Goal: Task Accomplishment & Management: Complete application form

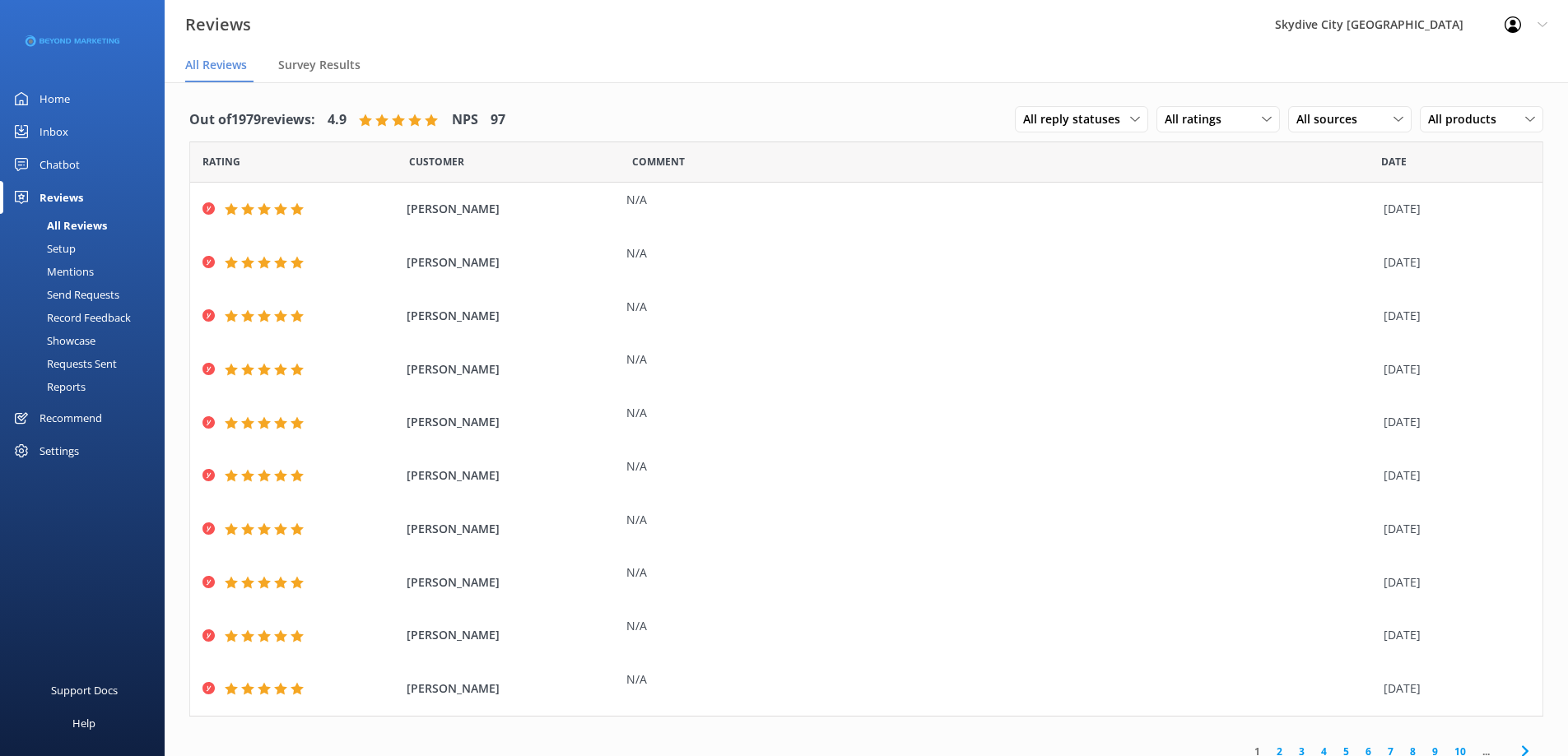
click at [87, 293] on div "Send Requests" at bounding box center [64, 295] width 109 height 23
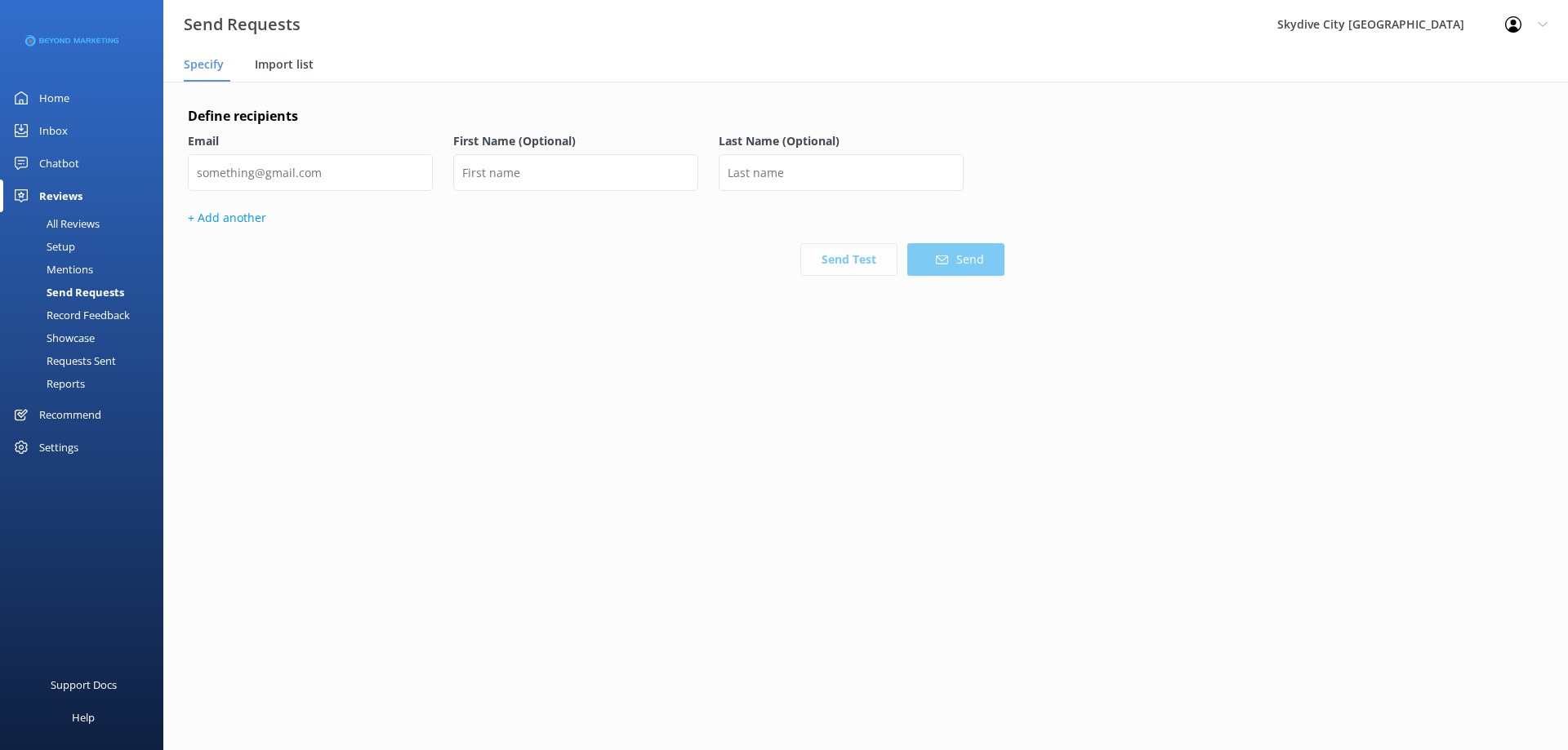
click at [282, 62] on span "Import list" at bounding box center [284, 64] width 59 height 16
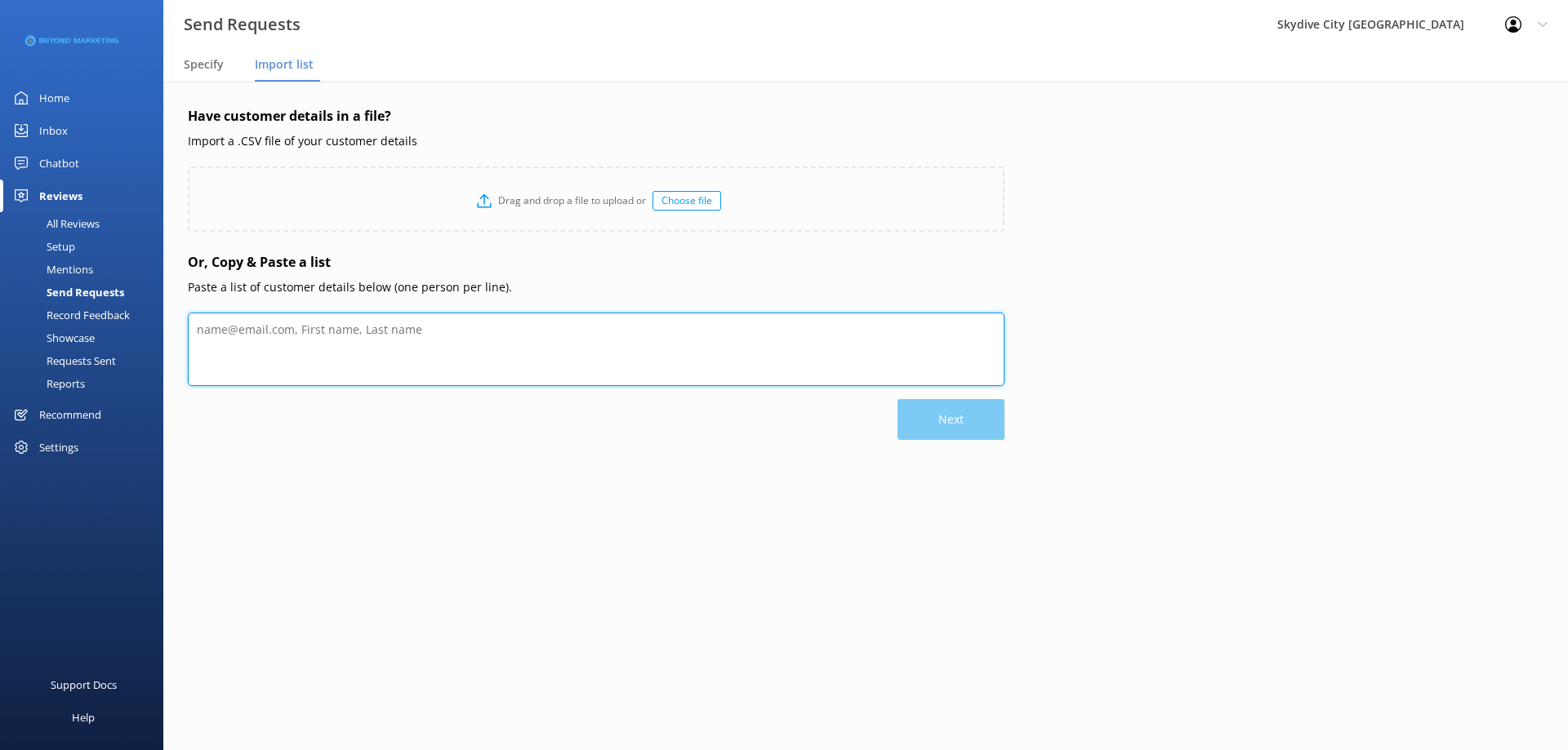
click at [387, 356] on textarea at bounding box center [596, 349] width 817 height 74
paste textarea "[PERSON_NAME] [EMAIL_ADDRESS][DOMAIN_NAME] [PERSON_NAME] [EMAIL_ADDRESS][DOMAIN…"
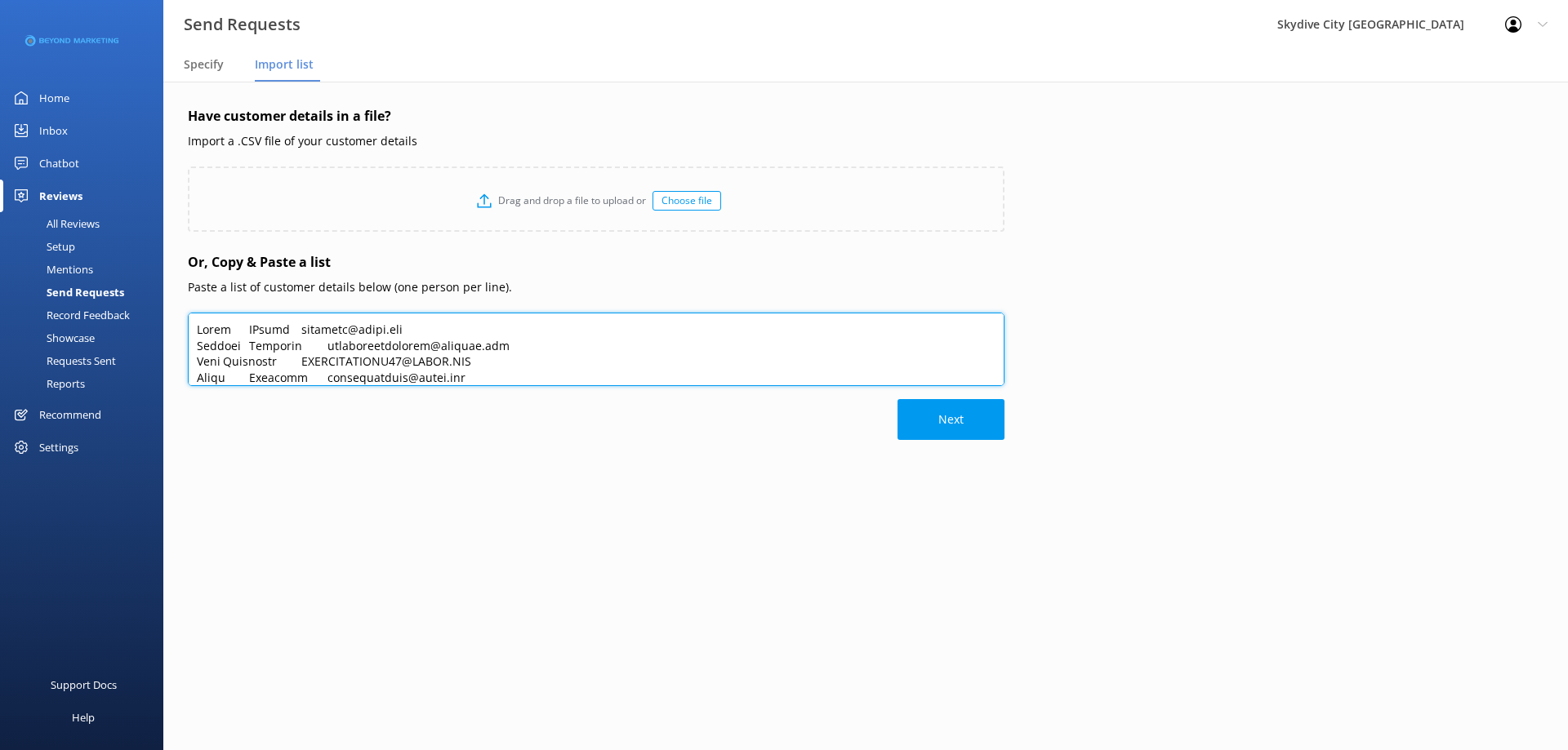
scroll to position [432, 0]
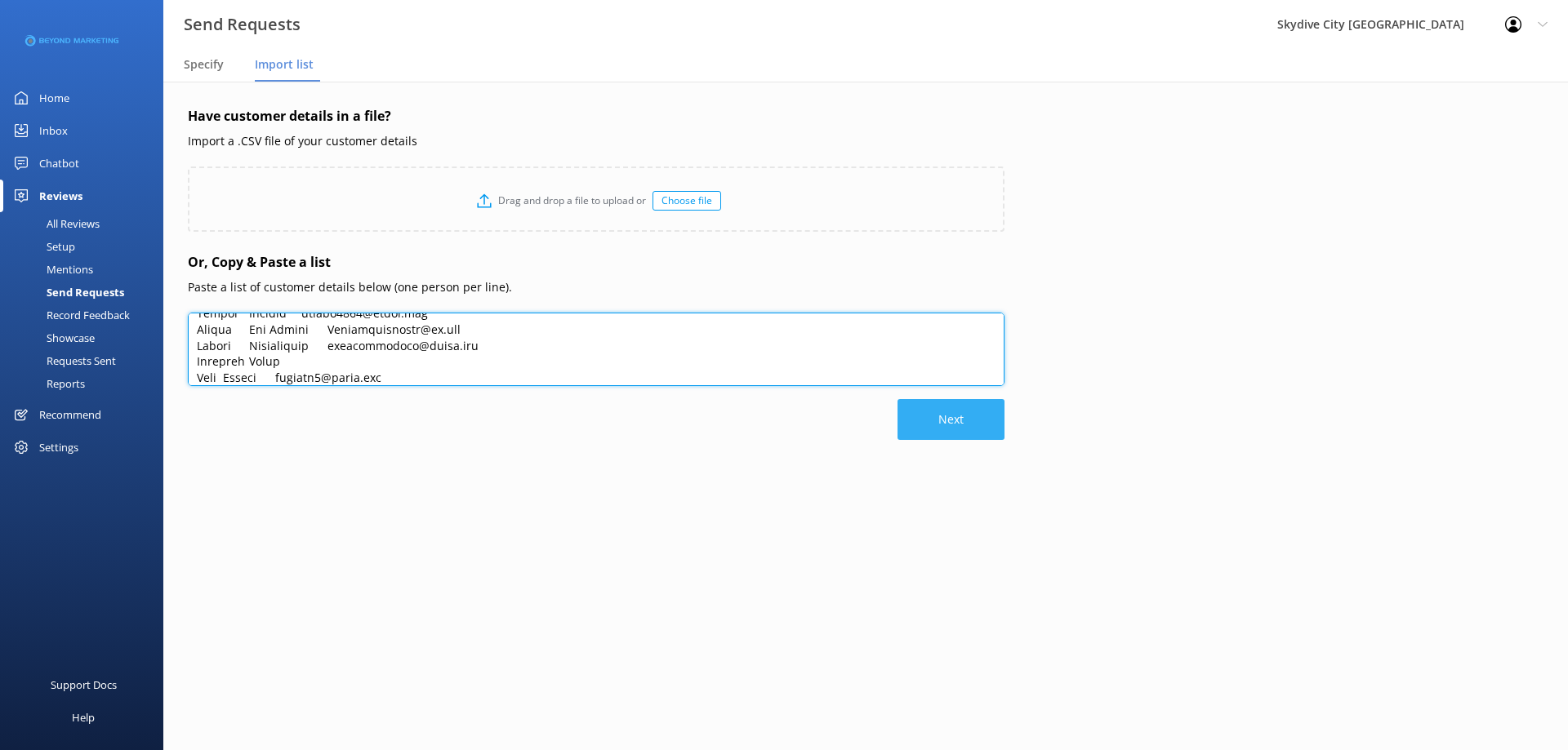
type textarea "[PERSON_NAME] [EMAIL_ADDRESS][DOMAIN_NAME] [PERSON_NAME] [EMAIL_ADDRESS][DOMAIN…"
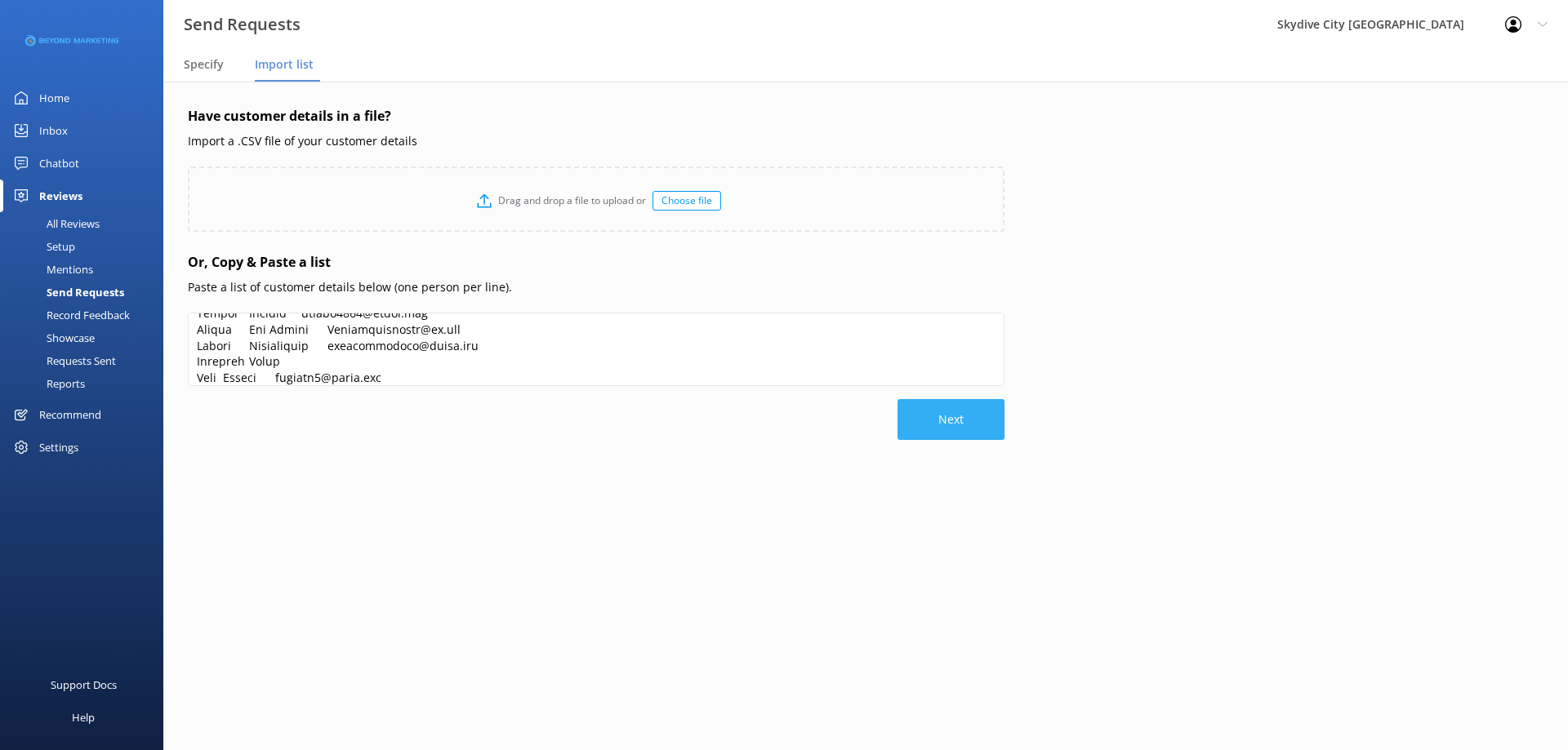
click at [960, 430] on button "Next" at bounding box center [950, 419] width 107 height 41
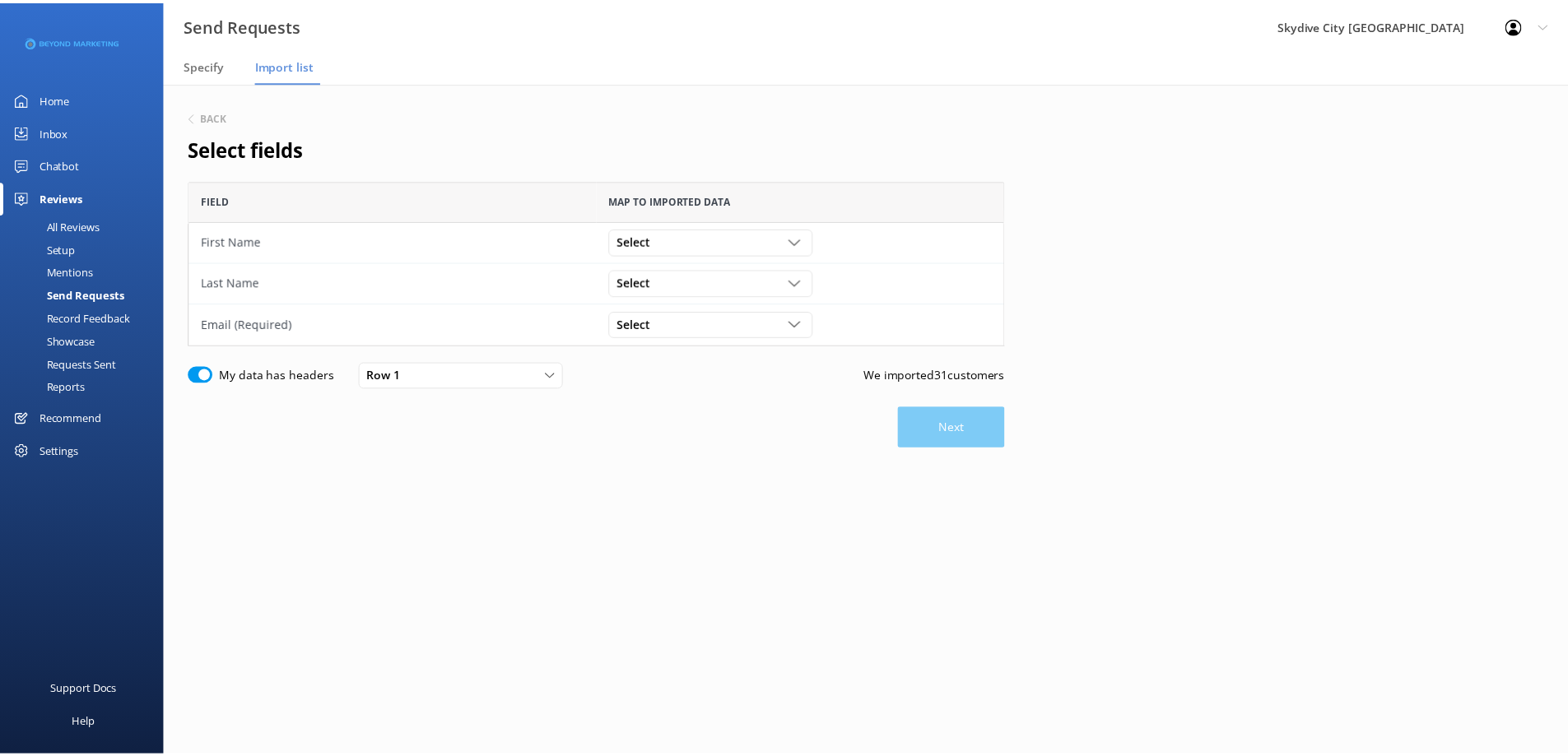
scroll to position [153, 811]
click at [789, 234] on div "Select" at bounding box center [716, 240] width 198 height 18
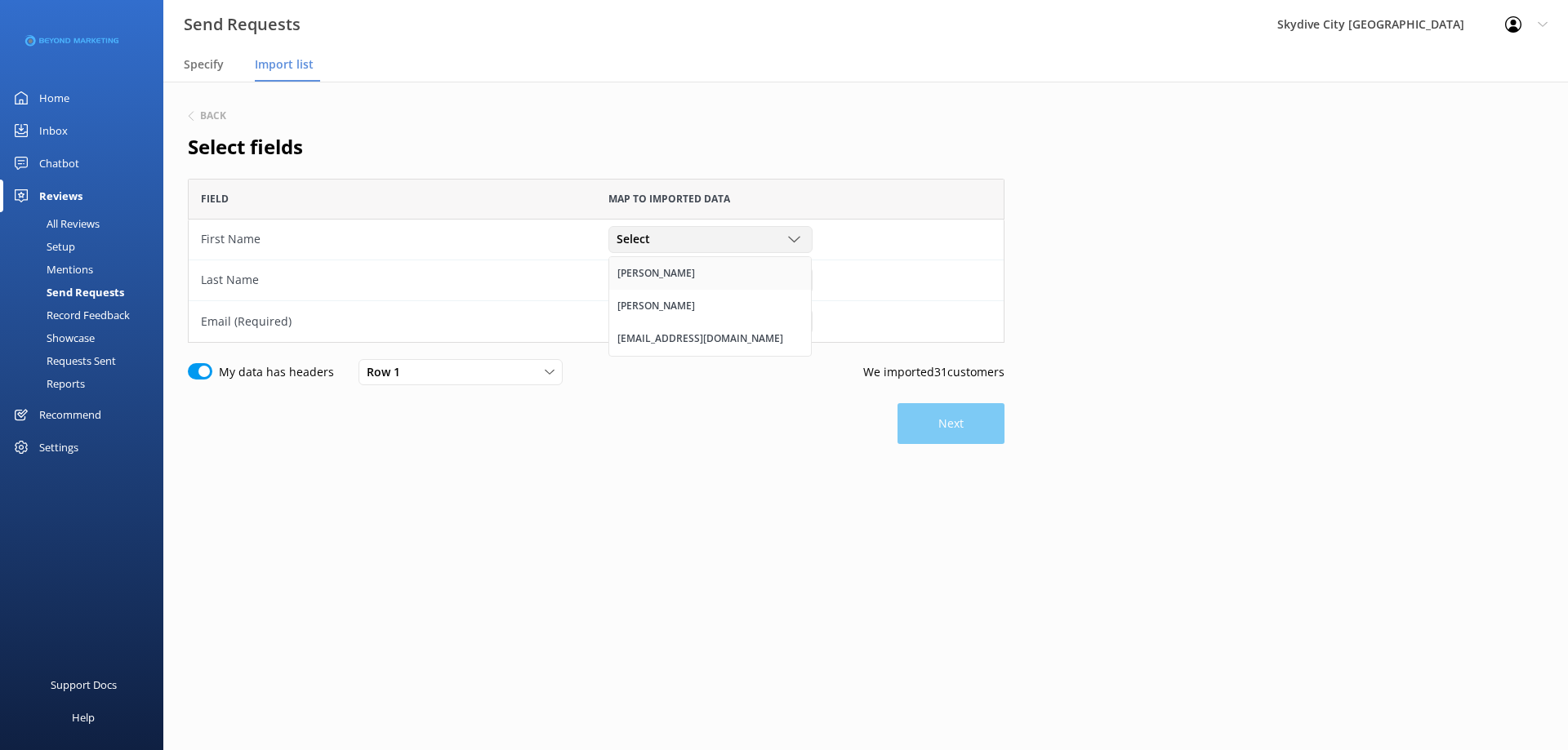
click at [728, 281] on link "[PERSON_NAME]" at bounding box center [710, 273] width 202 height 33
click at [789, 269] on div "Select [PERSON_NAME] [EMAIL_ADDRESS][DOMAIN_NAME]" at bounding box center [710, 280] width 204 height 26
click at [646, 347] on div "[PERSON_NAME]" at bounding box center [656, 347] width 78 height 16
click at [662, 315] on div "Select" at bounding box center [710, 321] width 196 height 18
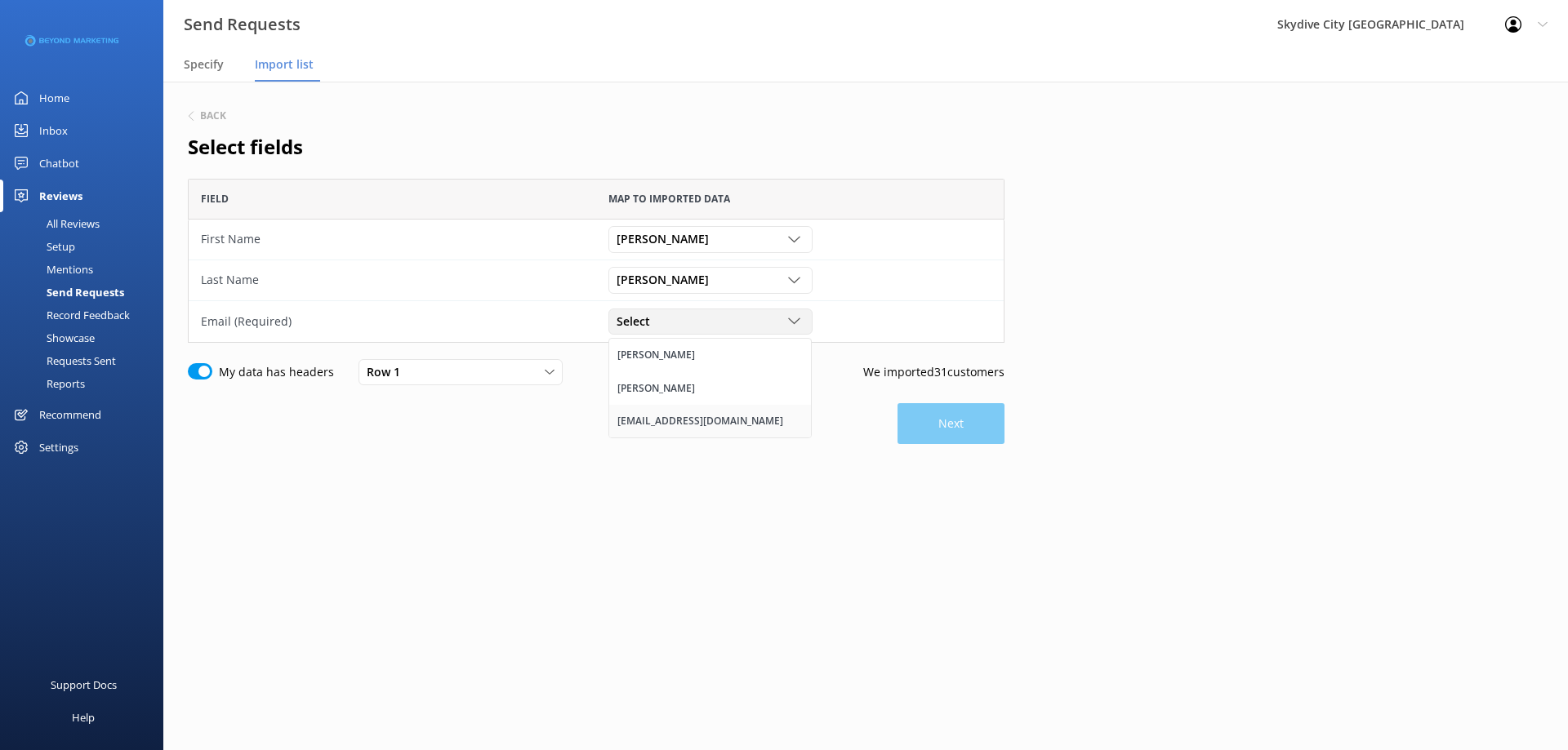
click at [685, 420] on div "[EMAIL_ADDRESS][DOMAIN_NAME]" at bounding box center [700, 420] width 165 height 16
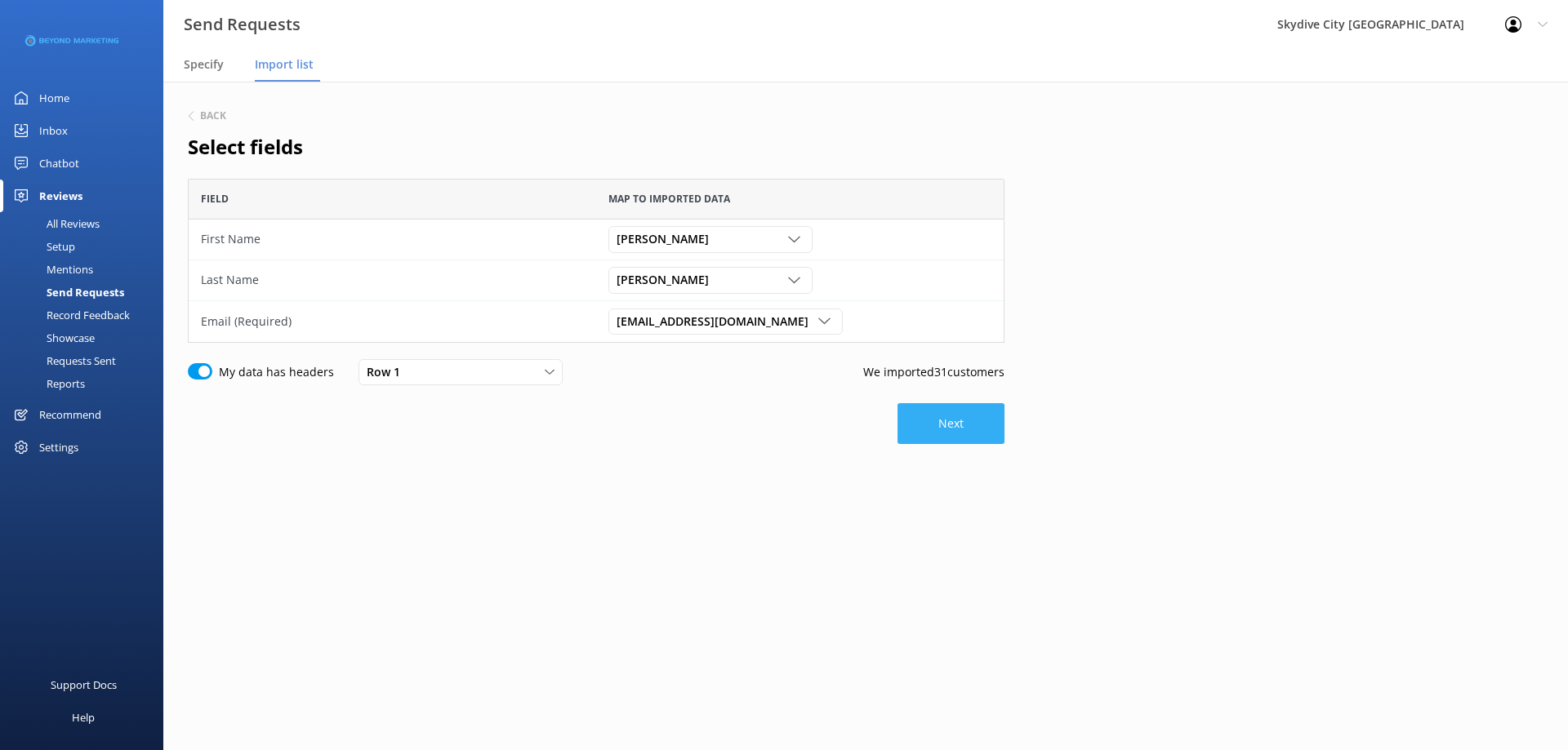
click at [948, 423] on button "Next" at bounding box center [950, 424] width 107 height 41
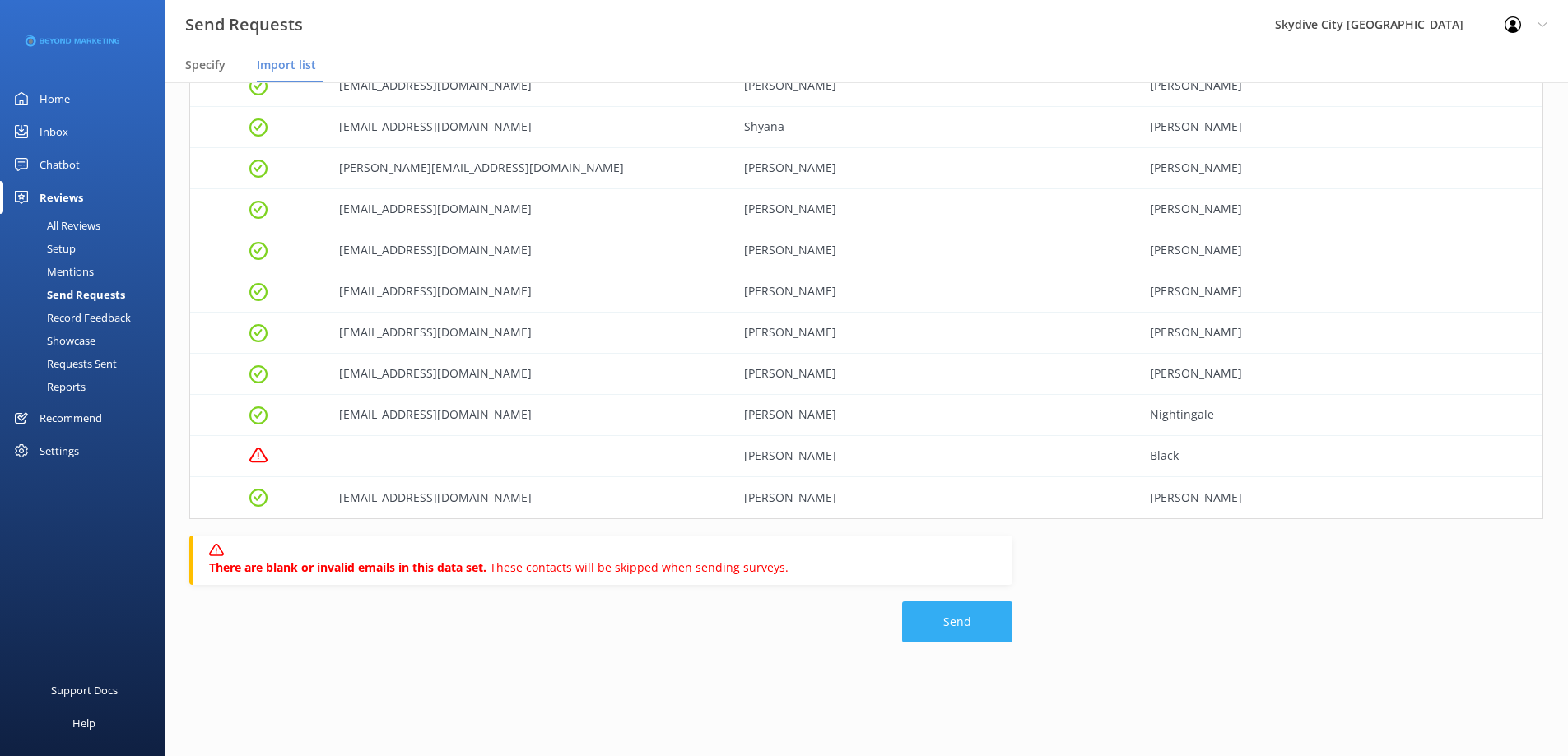
scroll to position [947, 0]
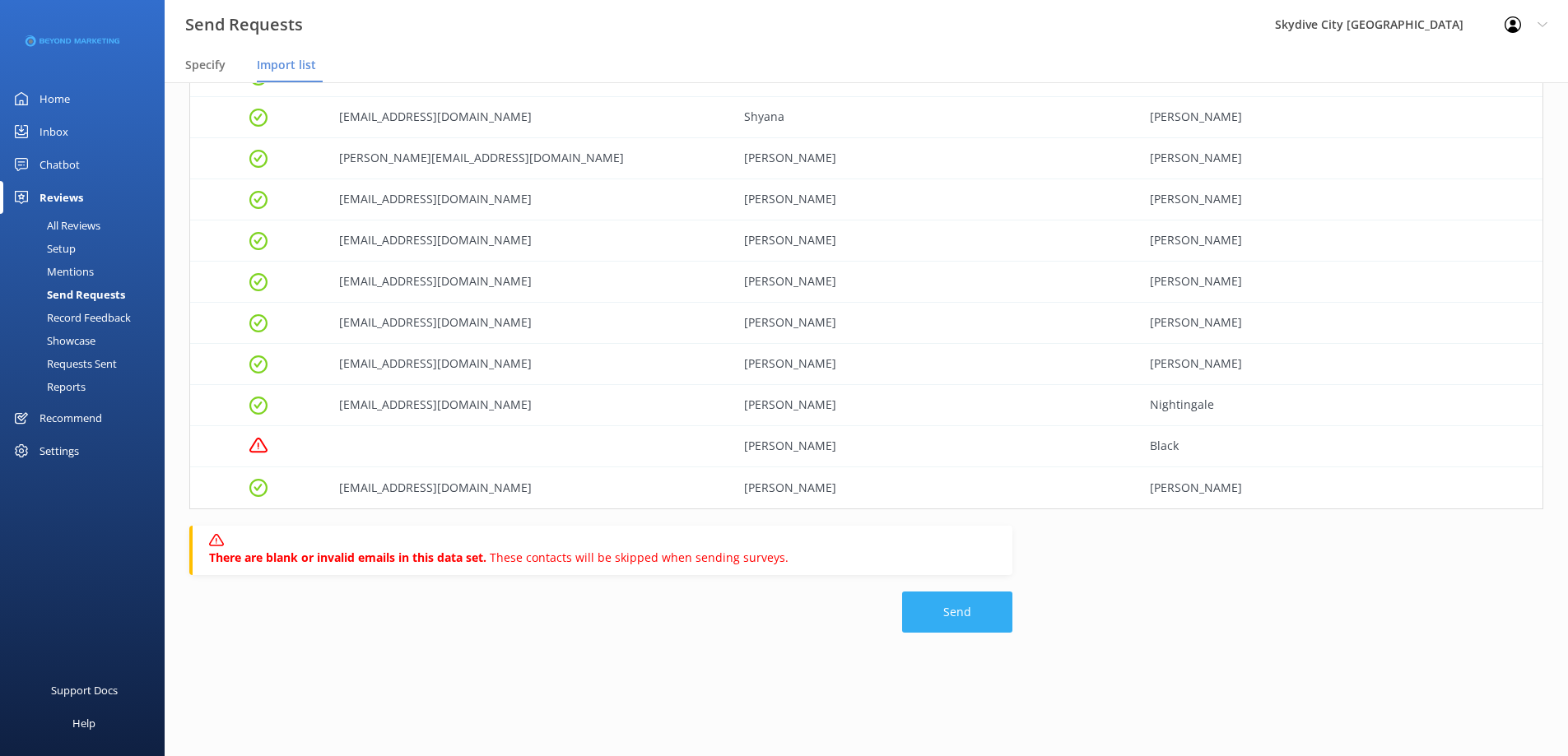
click at [953, 618] on button "Send" at bounding box center [957, 612] width 110 height 41
